Goal: Task Accomplishment & Management: Manage account settings

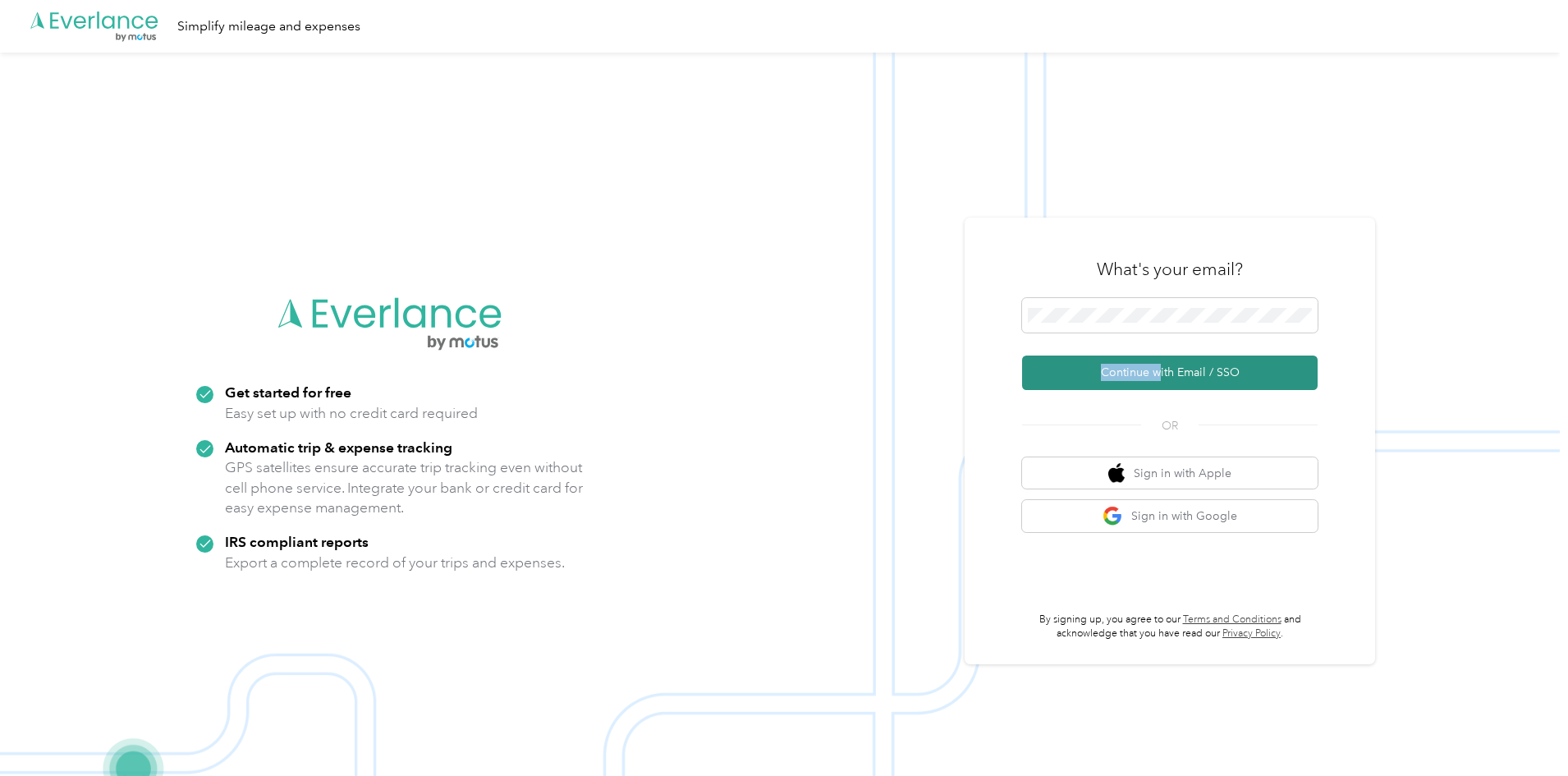
drag, startPoint x: 1166, startPoint y: 351, endPoint x: 1157, endPoint y: 368, distance: 19.2
click at [1163, 357] on form "Continue with Email / SSO" at bounding box center [1169, 344] width 295 height 92
click at [1156, 368] on button "Continue with Email / SSO" at bounding box center [1169, 373] width 295 height 35
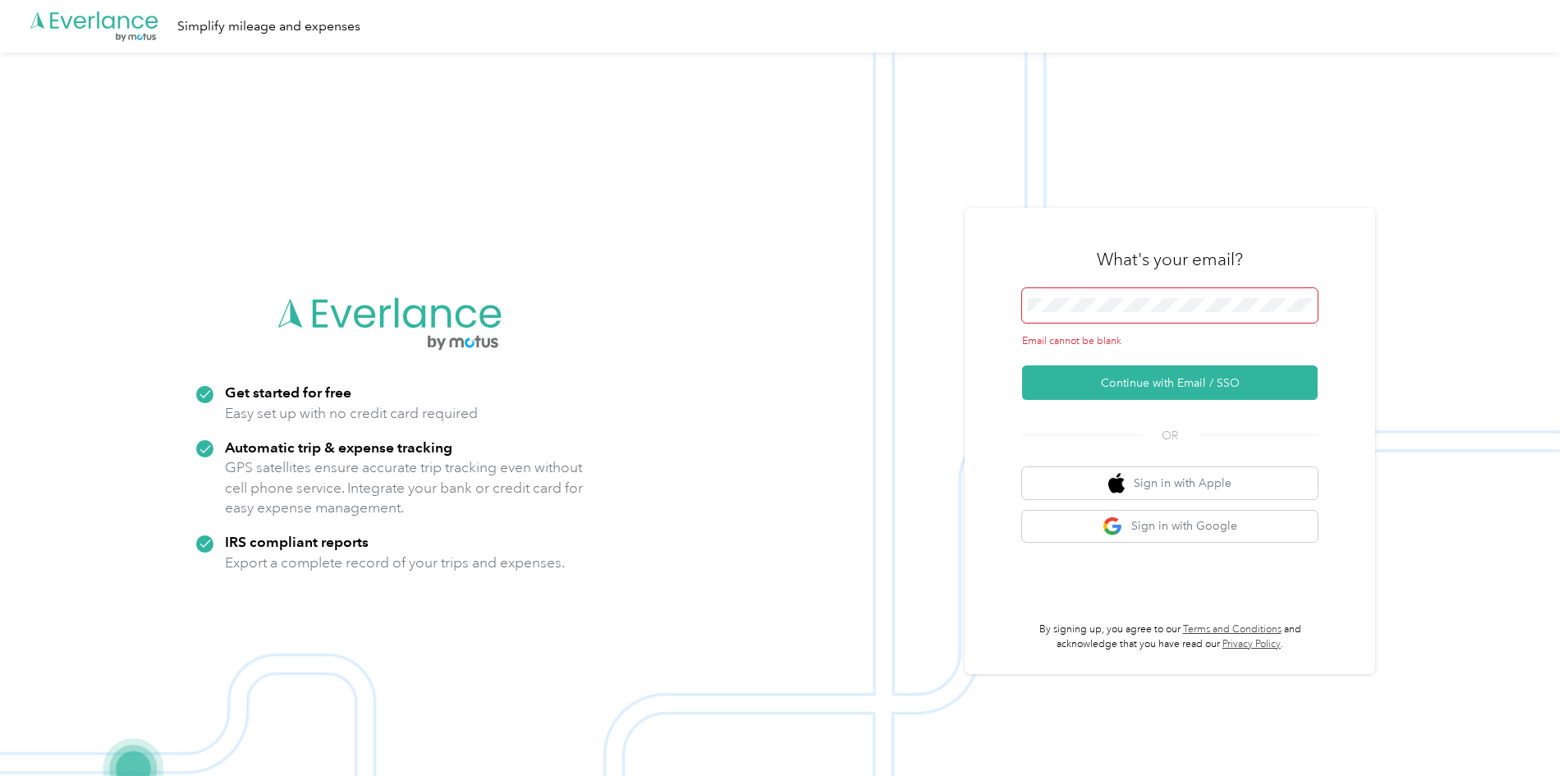
click at [1156, 364] on form "Email cannot be blank Continue with Email / SSO" at bounding box center [1169, 344] width 295 height 113
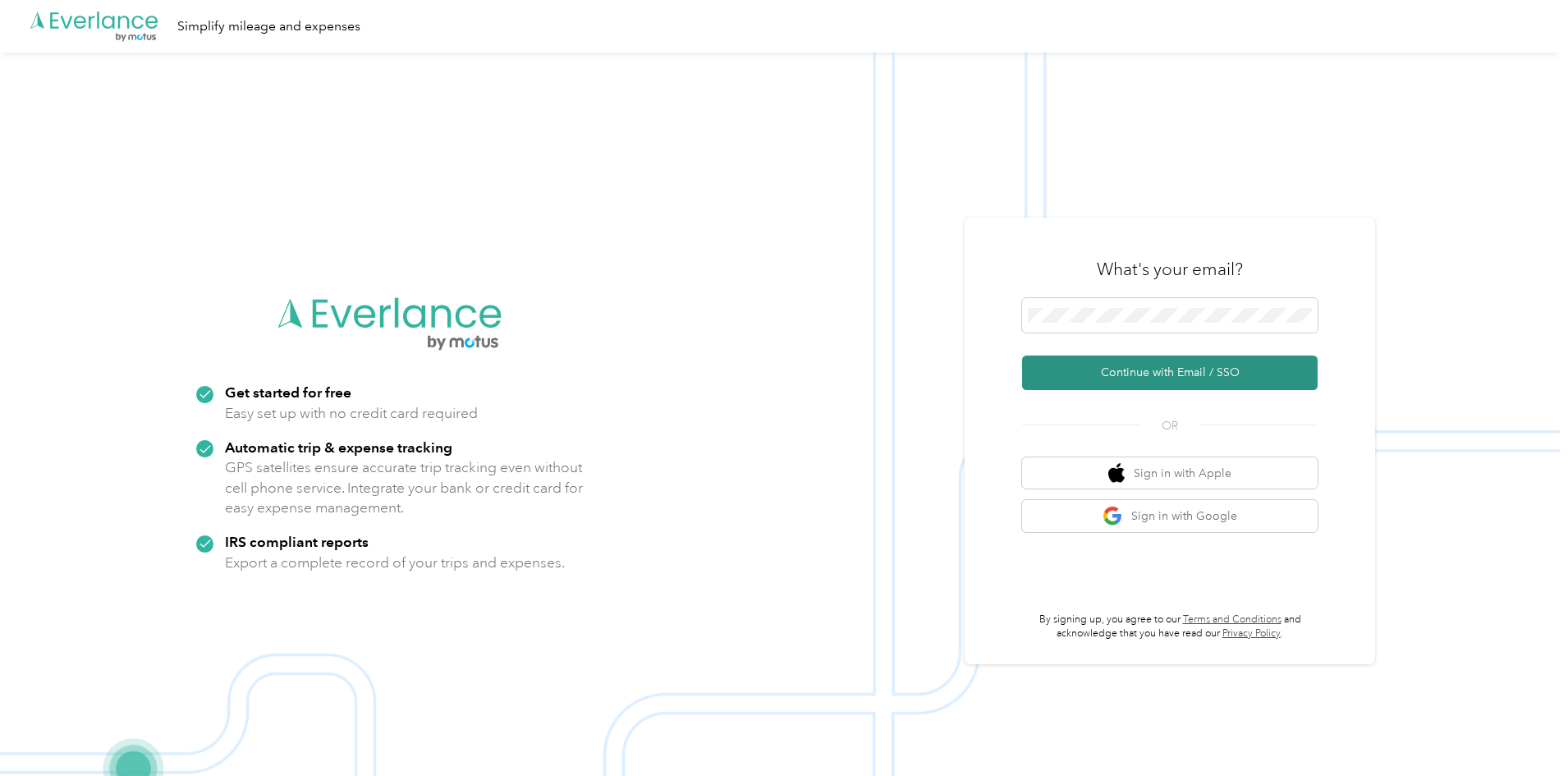
click at [1222, 379] on button "Continue with Email / SSO" at bounding box center [1169, 373] width 295 height 35
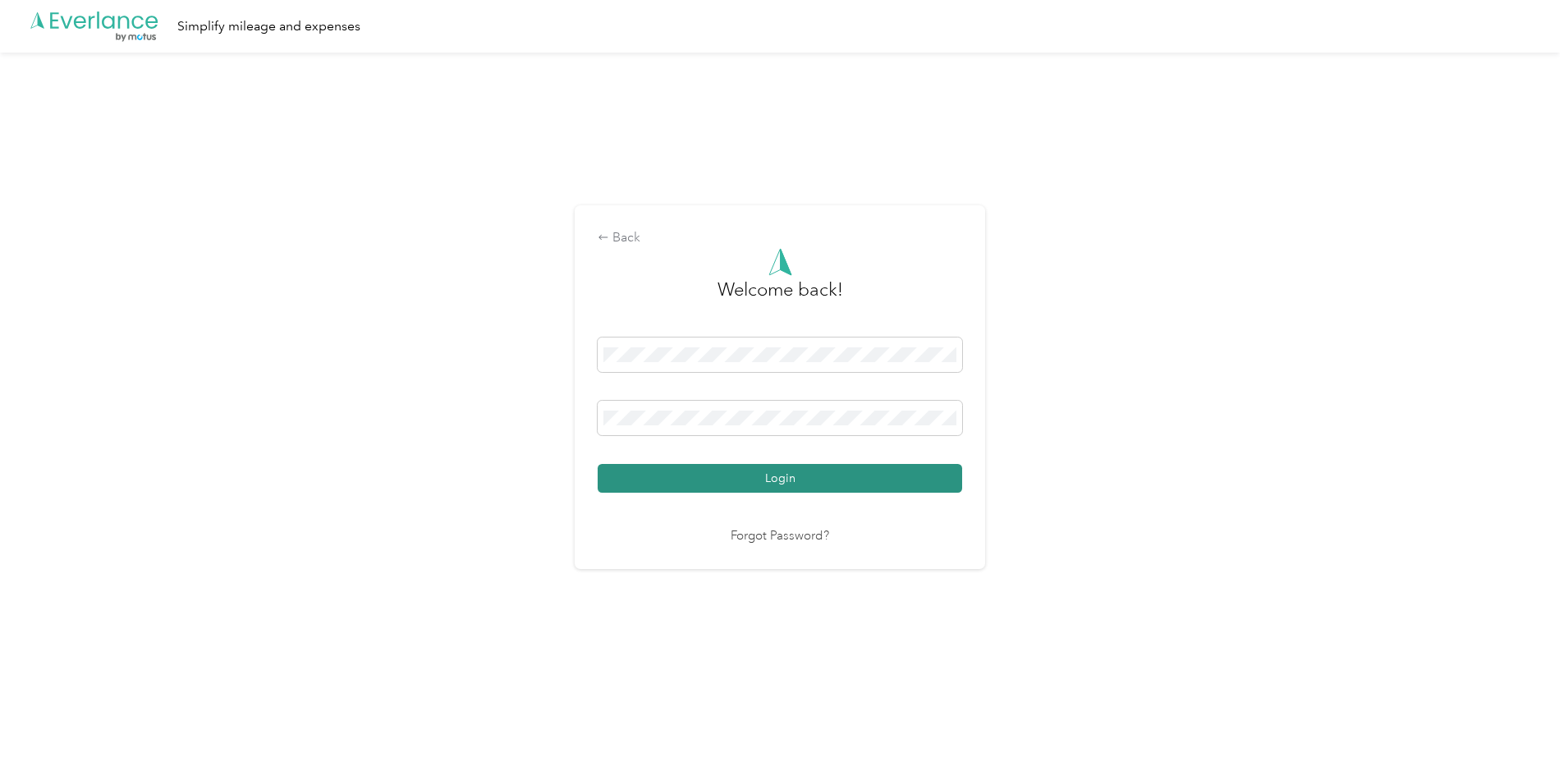
click at [790, 474] on button "Login" at bounding box center [780, 478] width 364 height 29
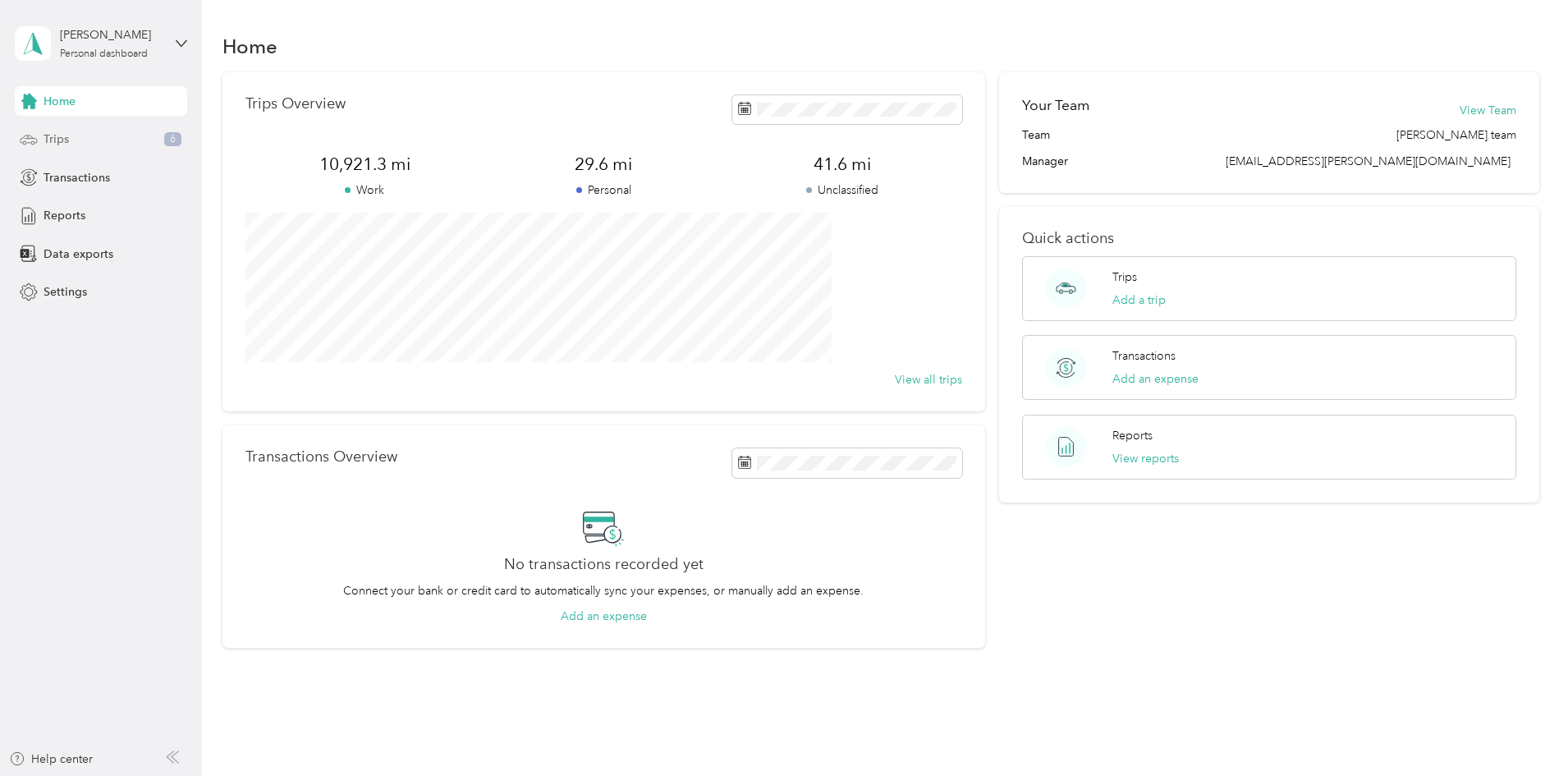
click at [56, 143] on span "Trips" at bounding box center [56, 139] width 25 height 17
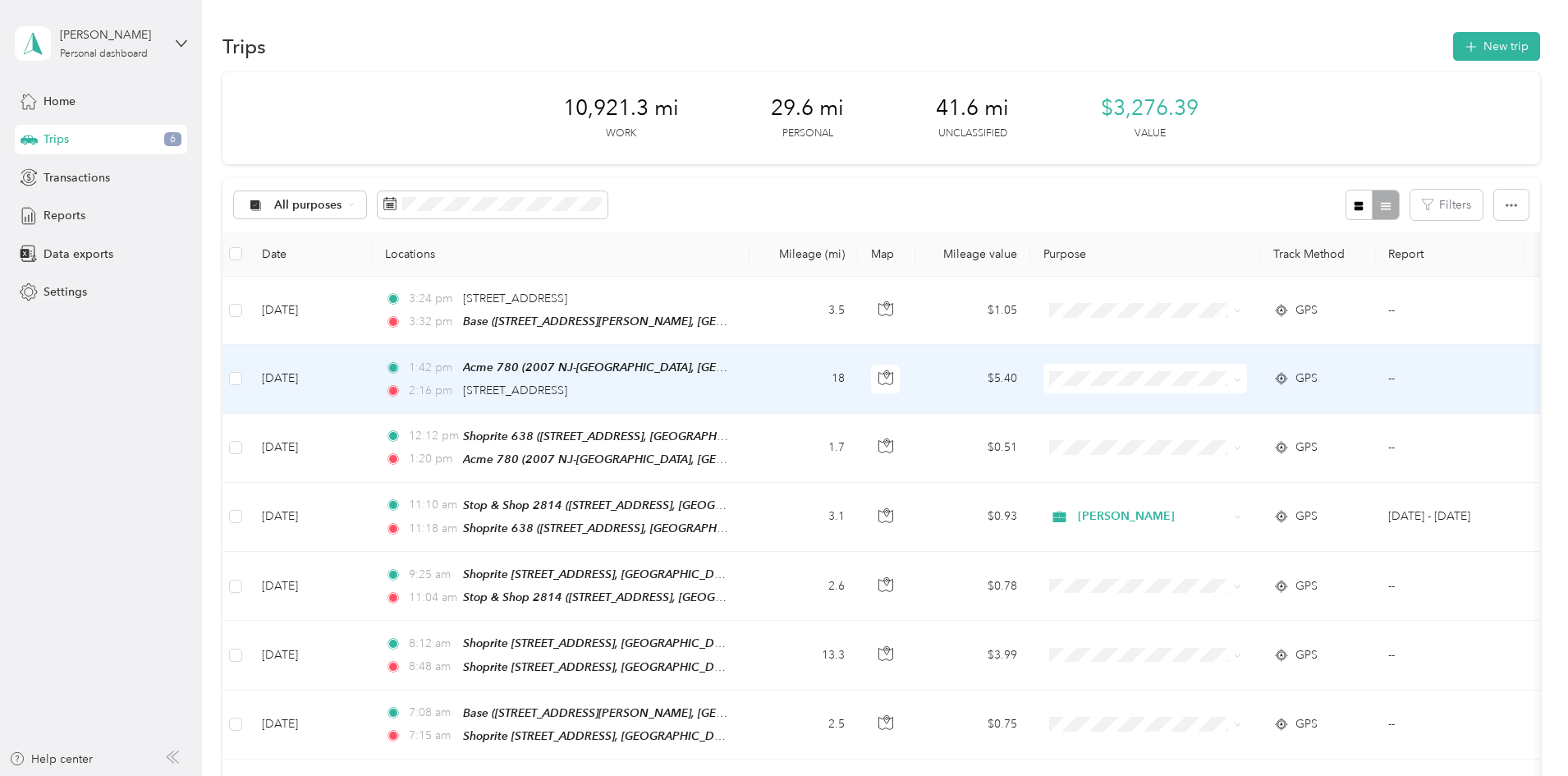
click at [1224, 408] on li "[PERSON_NAME]" at bounding box center [1255, 399] width 204 height 29
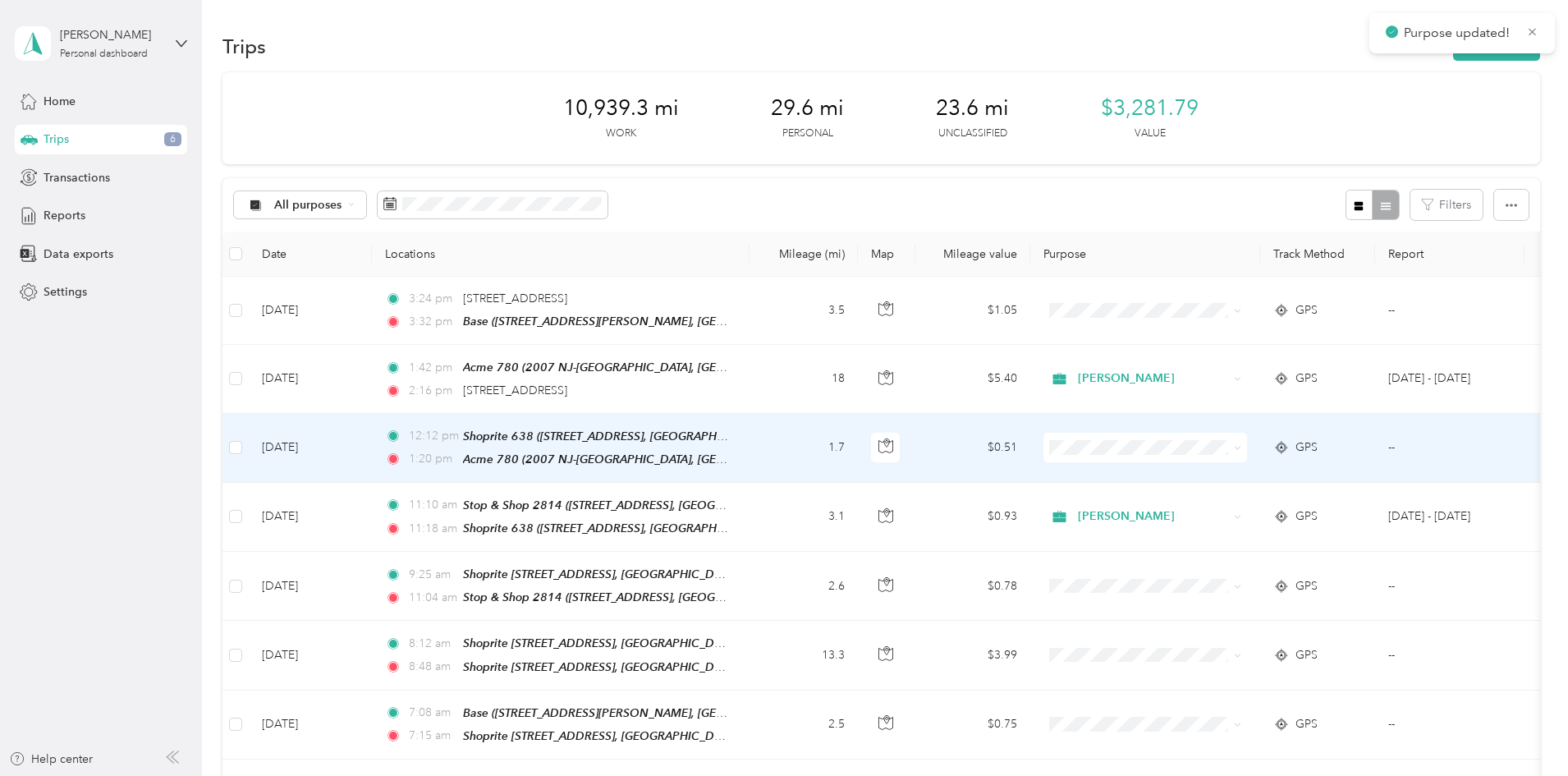
click at [1207, 470] on span "[PERSON_NAME]" at bounding box center [1270, 471] width 152 height 17
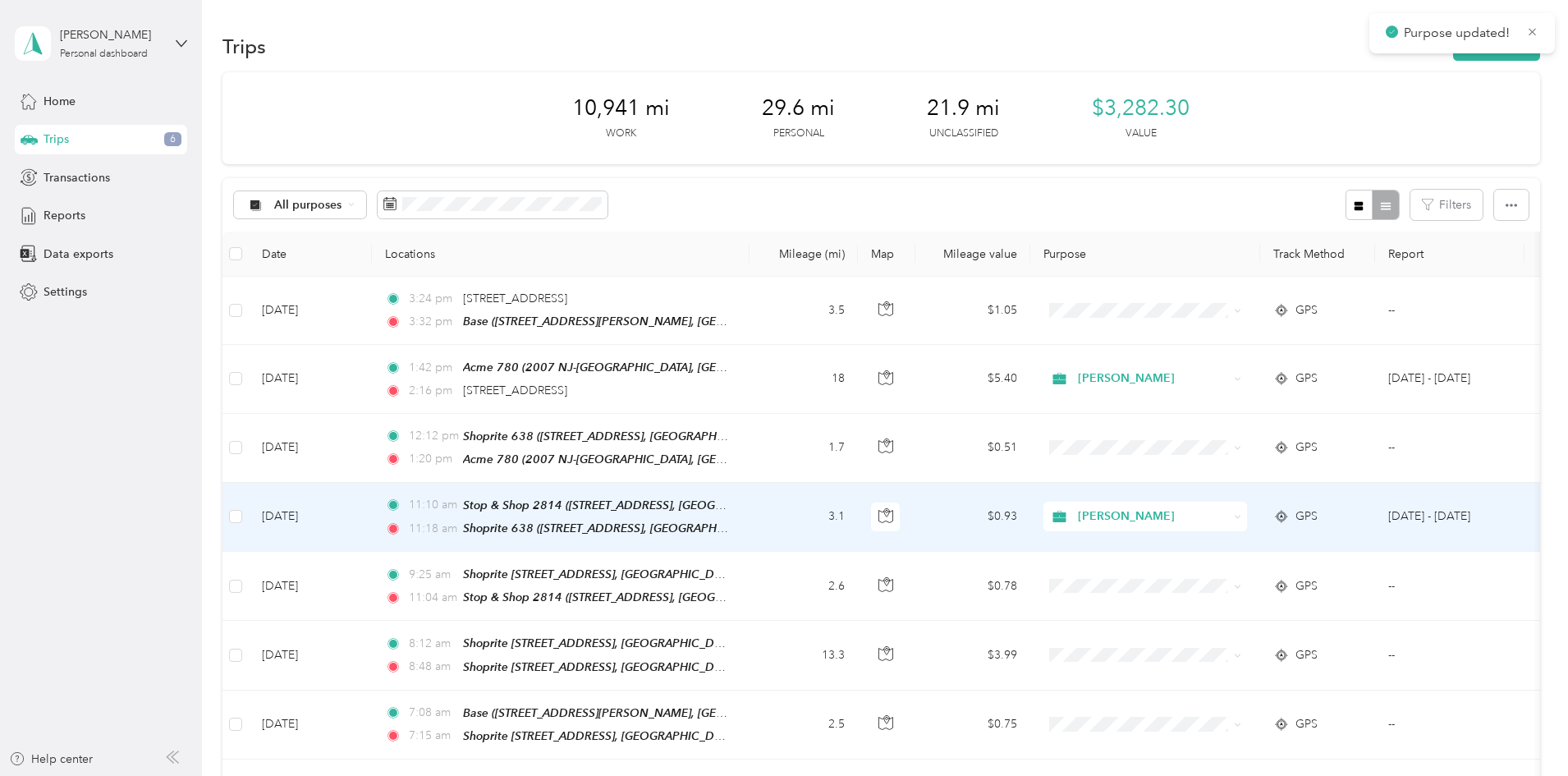
click at [1211, 512] on span "[PERSON_NAME]" at bounding box center [1153, 516] width 150 height 18
click at [1207, 545] on li "[PERSON_NAME]" at bounding box center [1255, 542] width 204 height 29
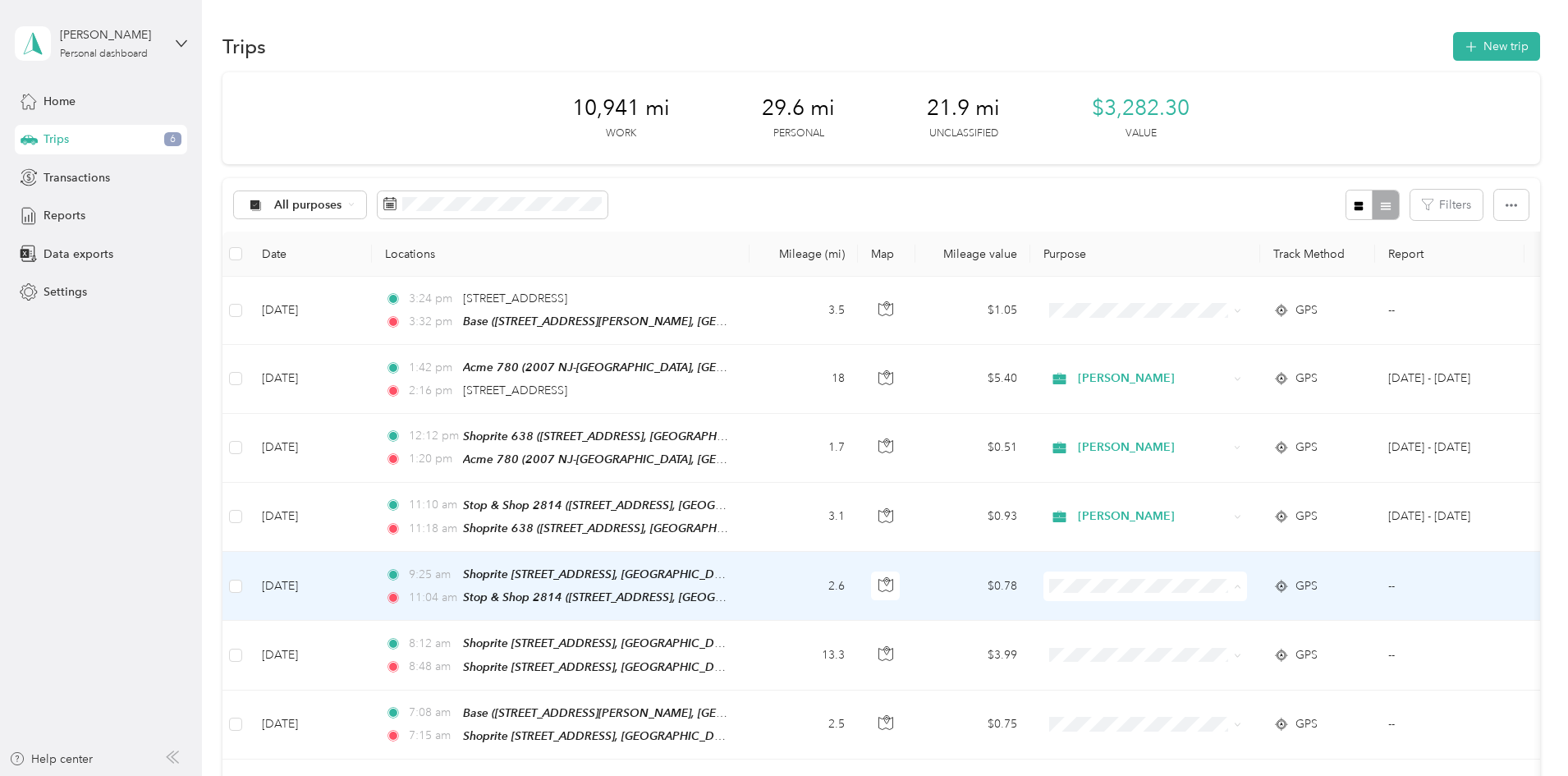
click at [1215, 610] on span "[PERSON_NAME]" at bounding box center [1270, 612] width 152 height 17
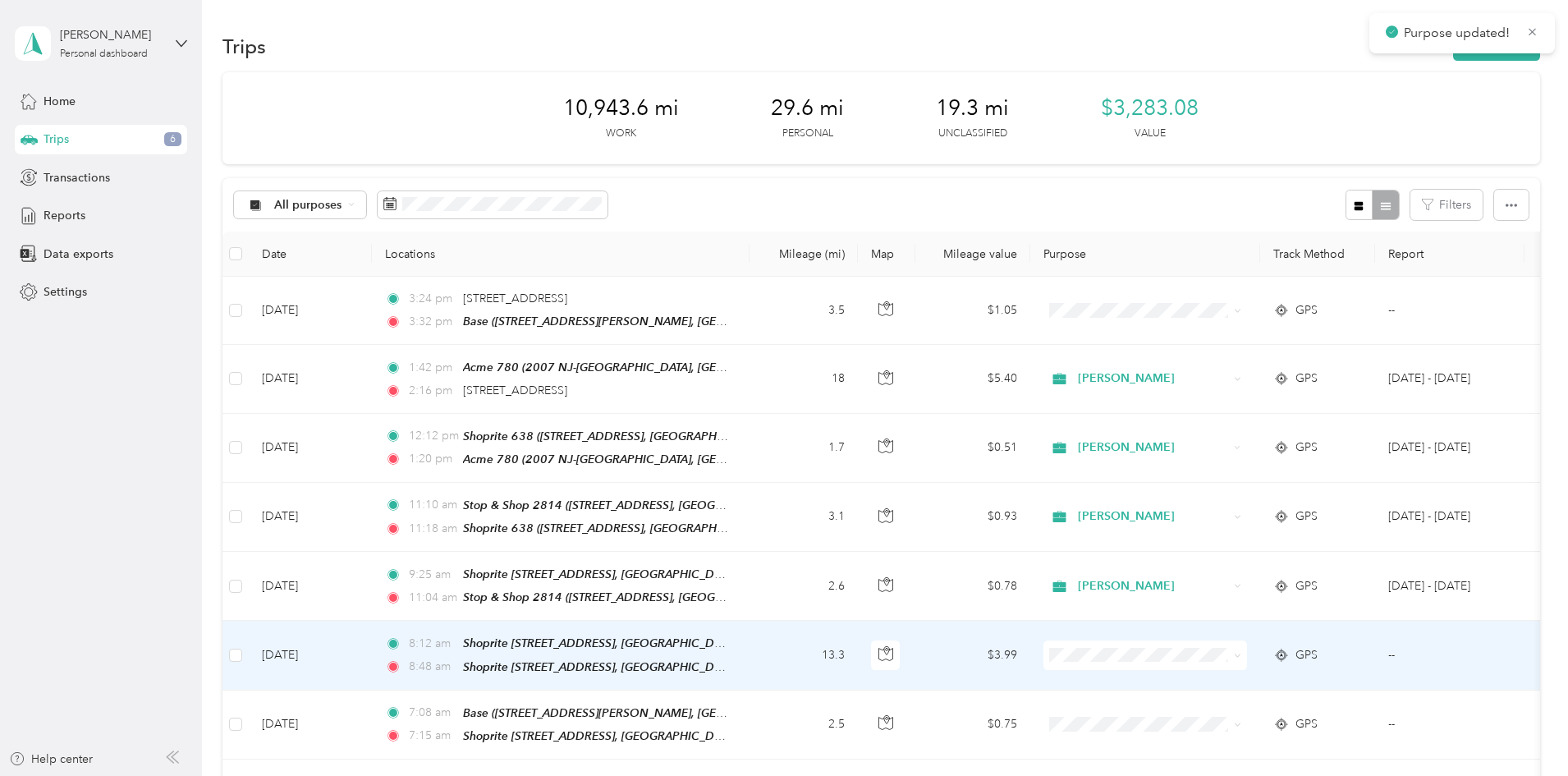
click at [1216, 640] on span at bounding box center [1145, 655] width 204 height 30
click at [1218, 677] on span "[PERSON_NAME]" at bounding box center [1270, 675] width 152 height 17
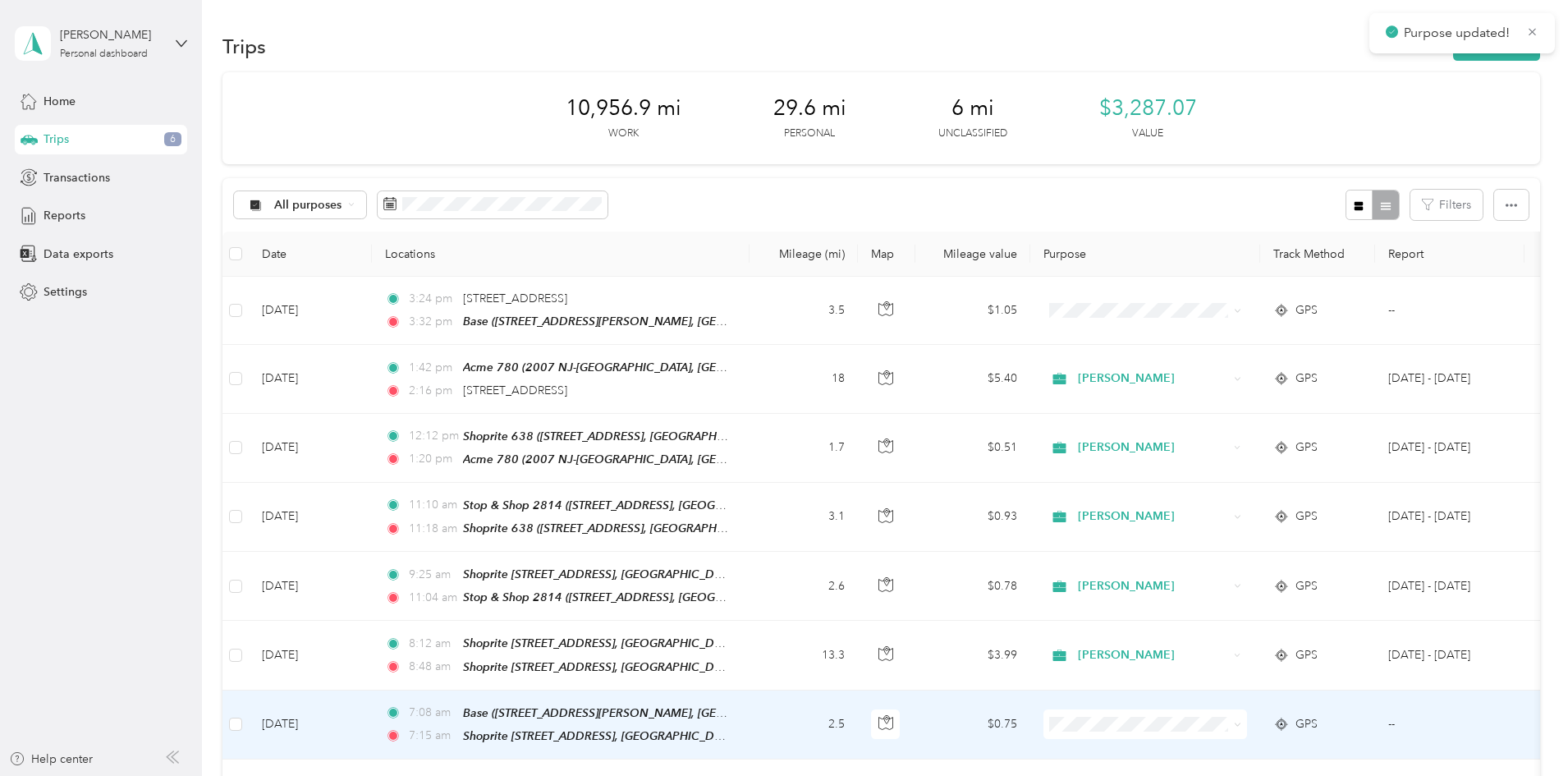
click at [1210, 654] on span "[PERSON_NAME]" at bounding box center [1270, 656] width 152 height 17
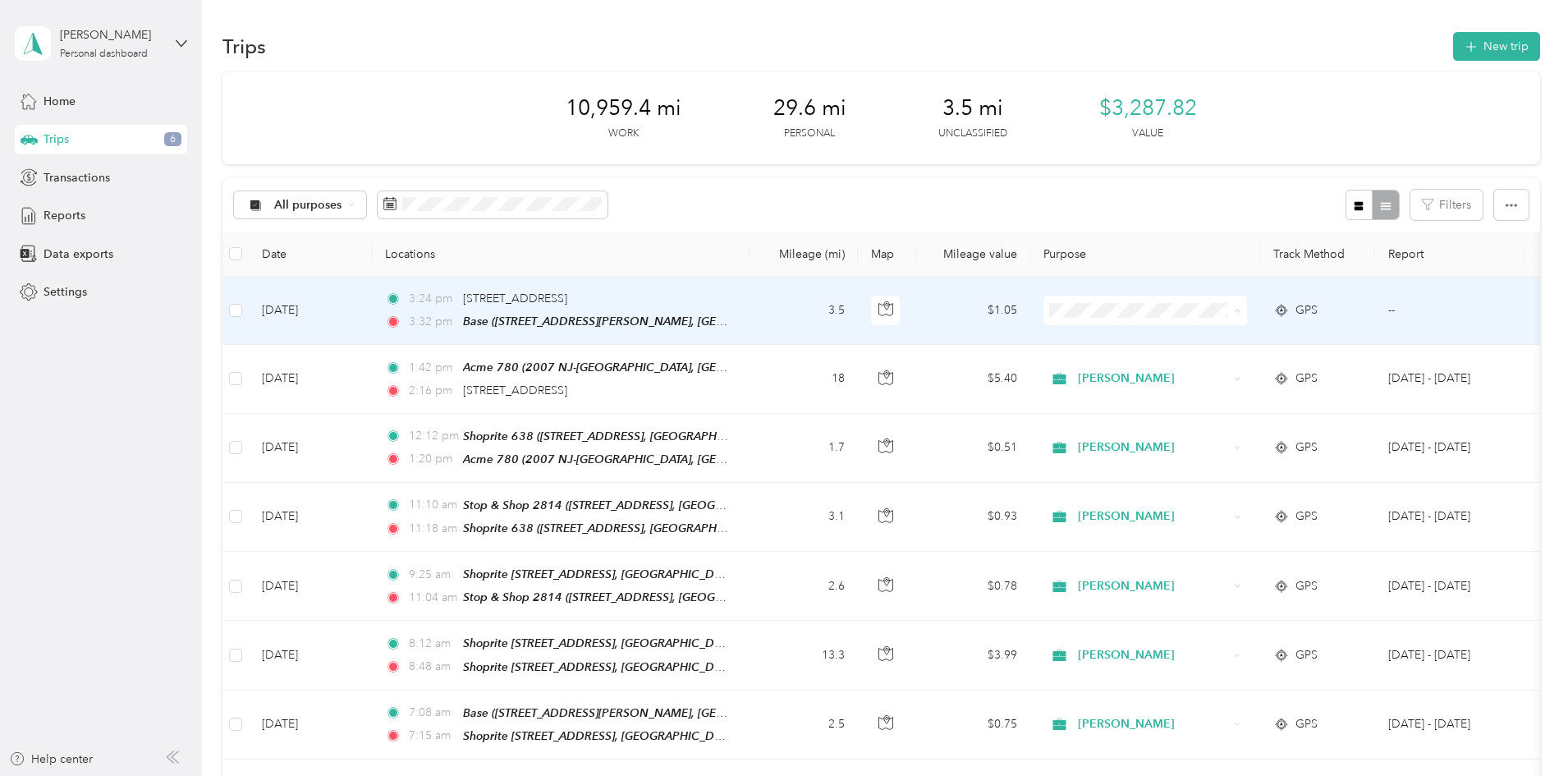
click at [1204, 337] on span "[PERSON_NAME]" at bounding box center [1270, 341] width 152 height 17
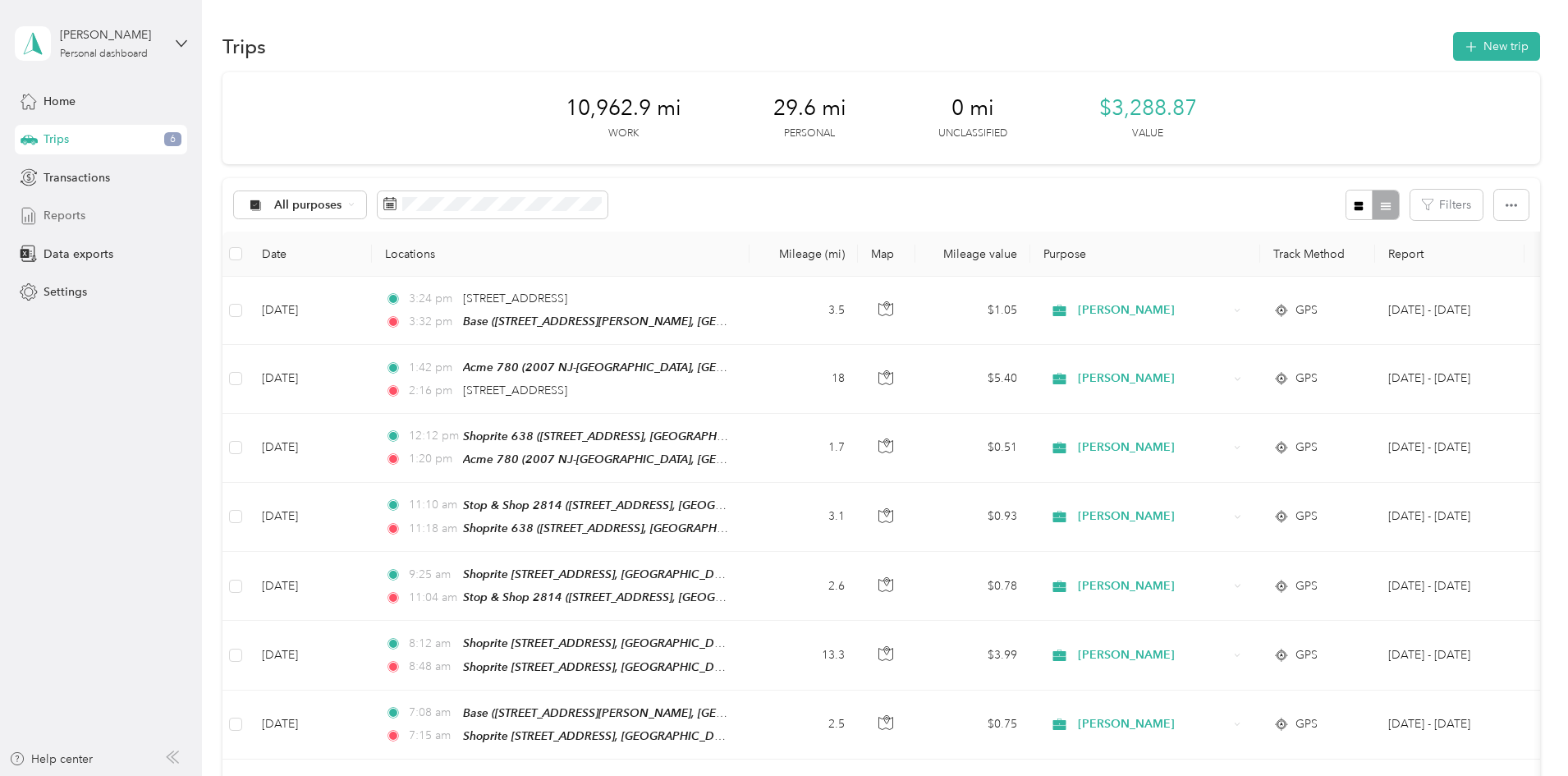
click at [82, 214] on span "Reports" at bounding box center [64, 215] width 42 height 17
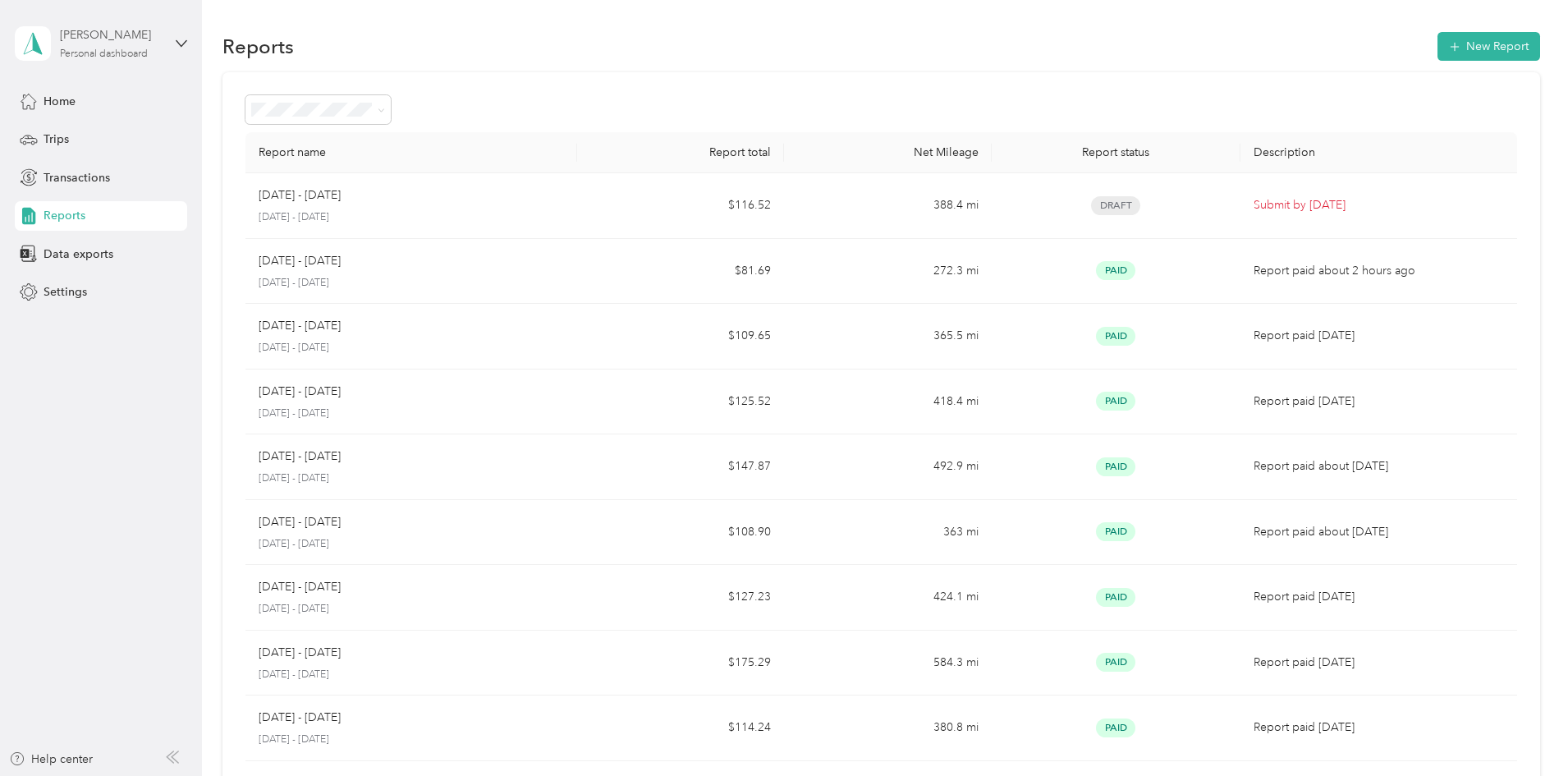
click at [97, 51] on div "Personal dashboard" at bounding box center [103, 54] width 87 height 10
click at [64, 135] on div "Log out" at bounding box center [62, 128] width 63 height 17
